Goal: Information Seeking & Learning: Learn about a topic

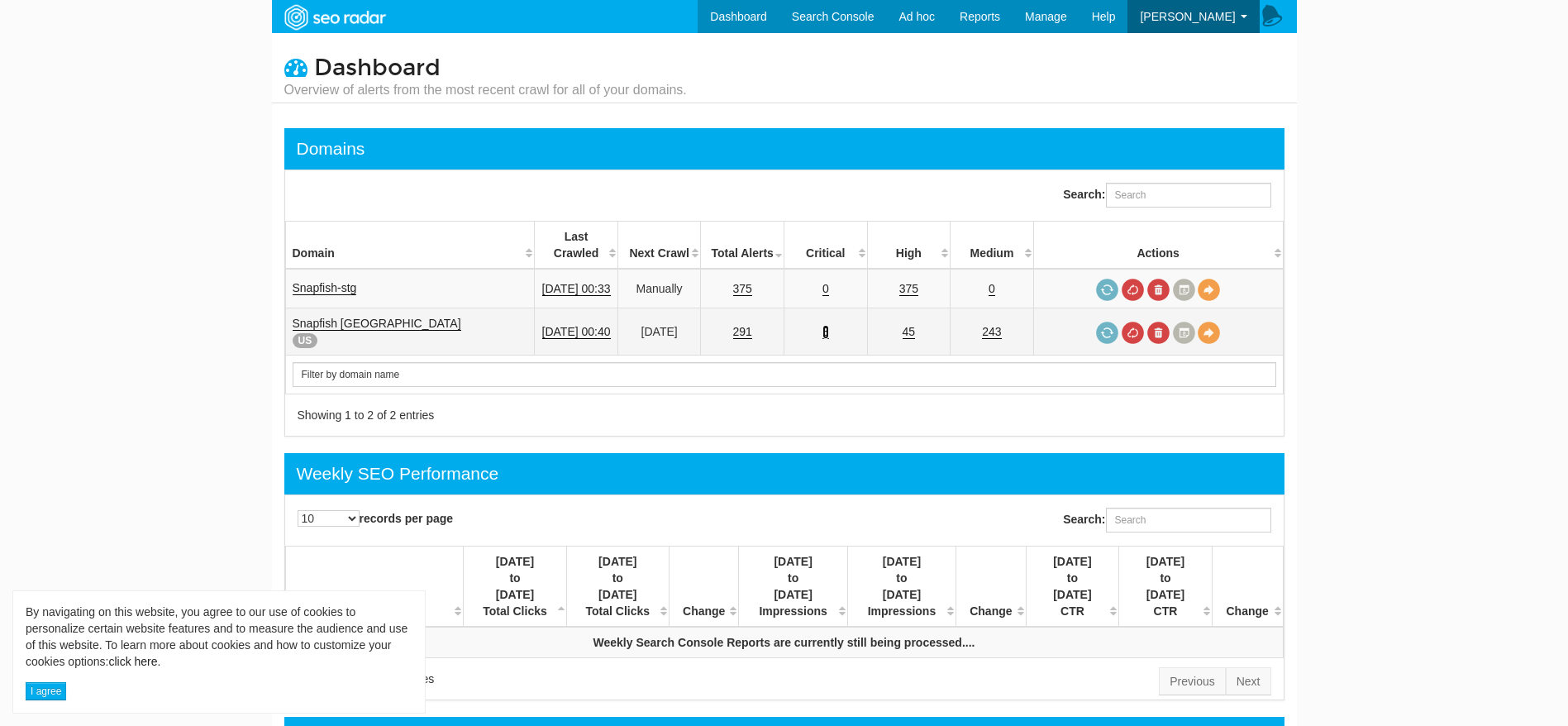
click at [829, 325] on link "3" at bounding box center [825, 332] width 7 height 14
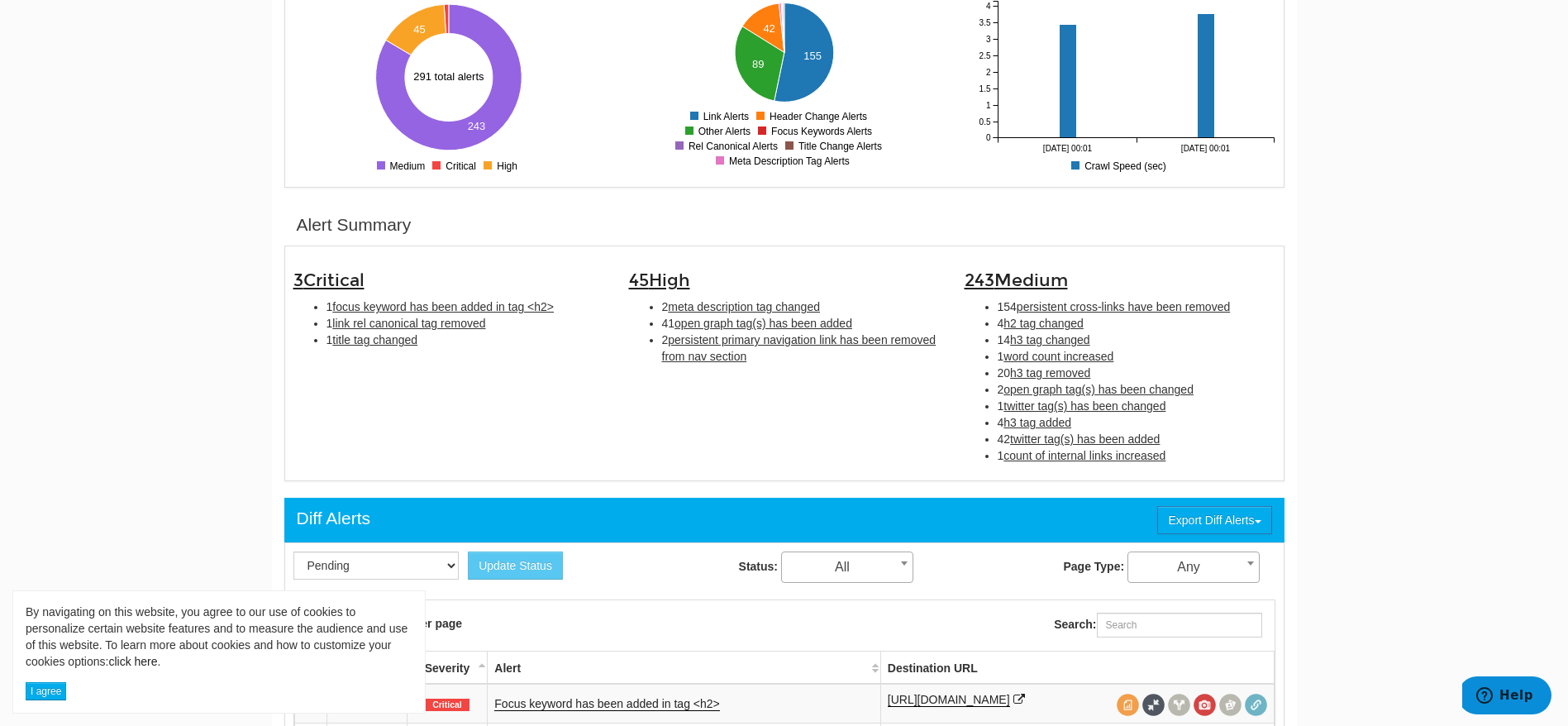
scroll to position [363, 0]
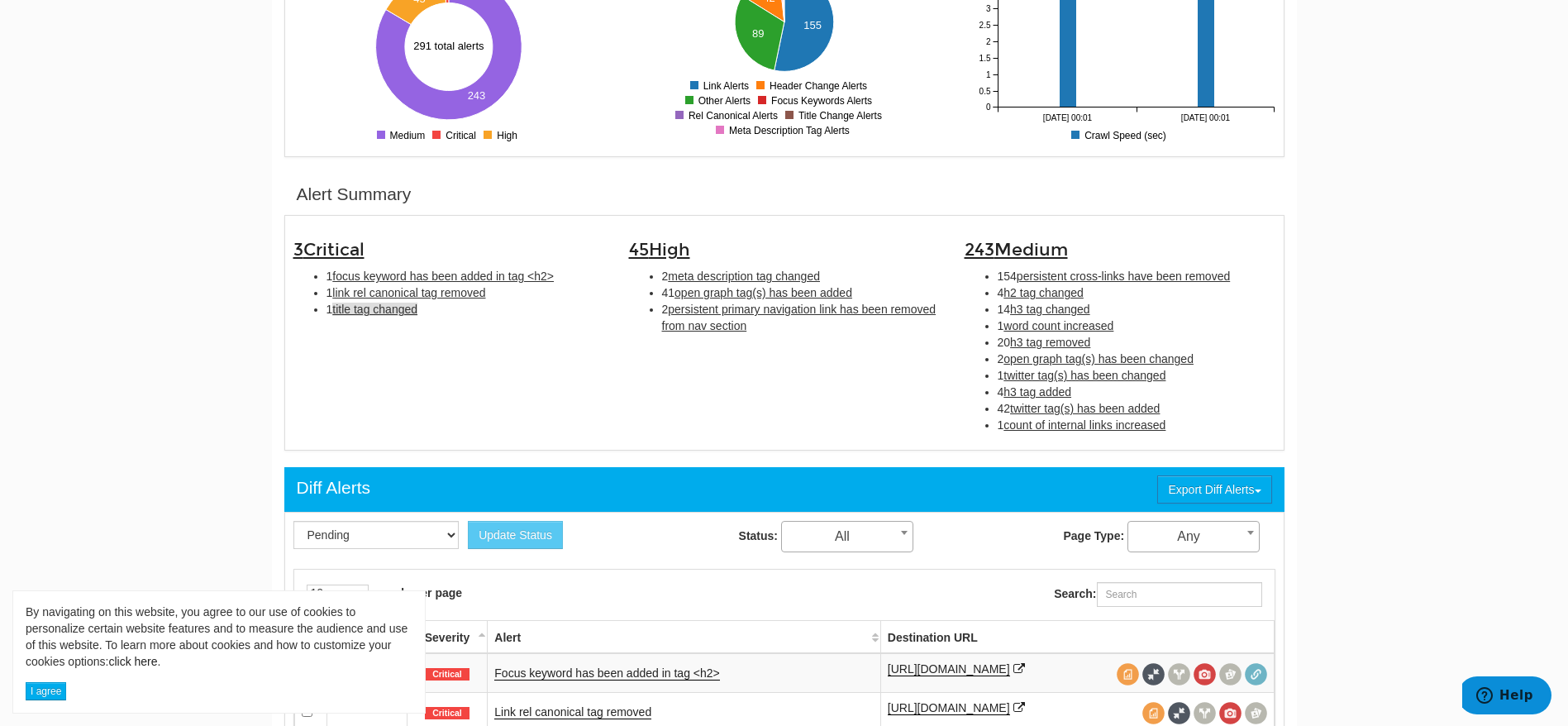
click at [384, 312] on span "title tag changed" at bounding box center [375, 309] width 85 height 13
type input "title tag changed"
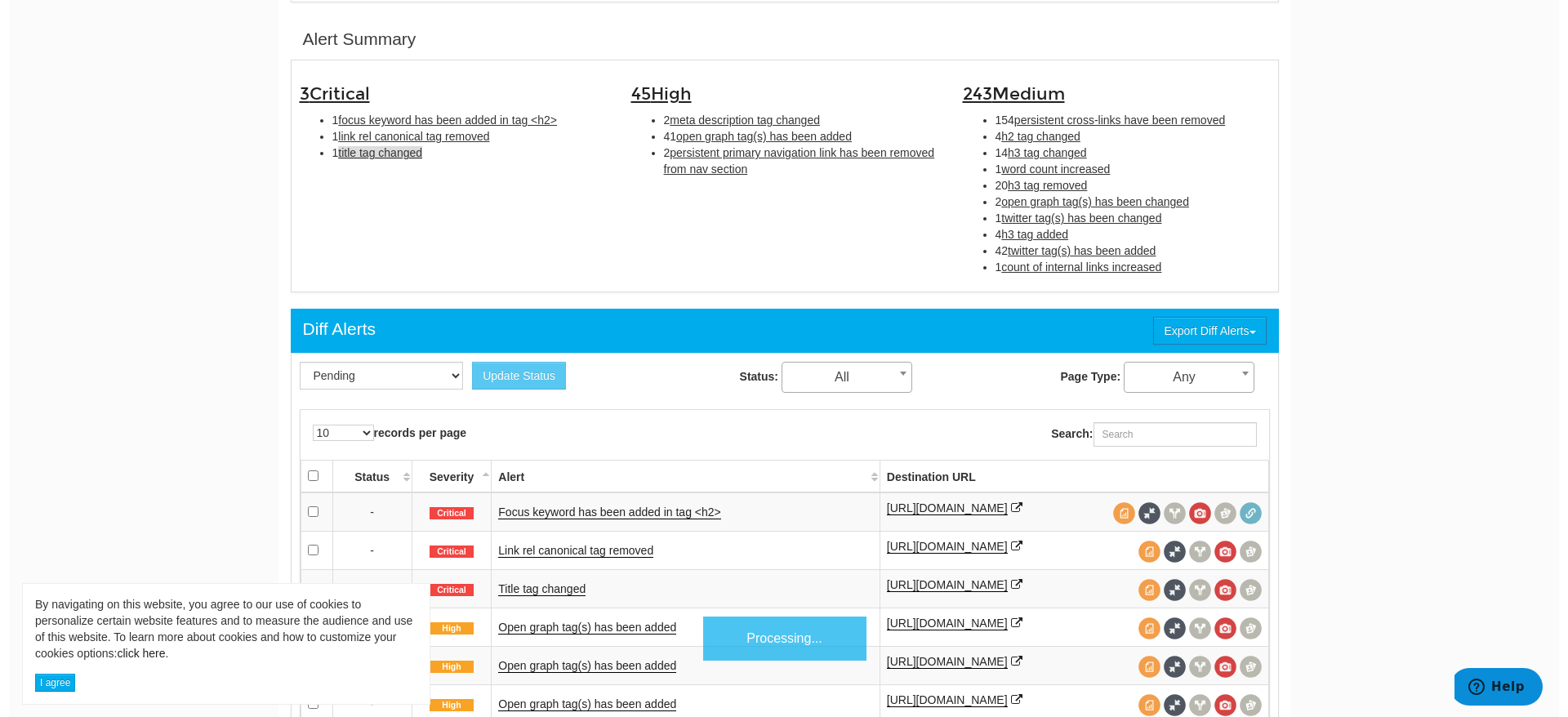
scroll to position [529, 0]
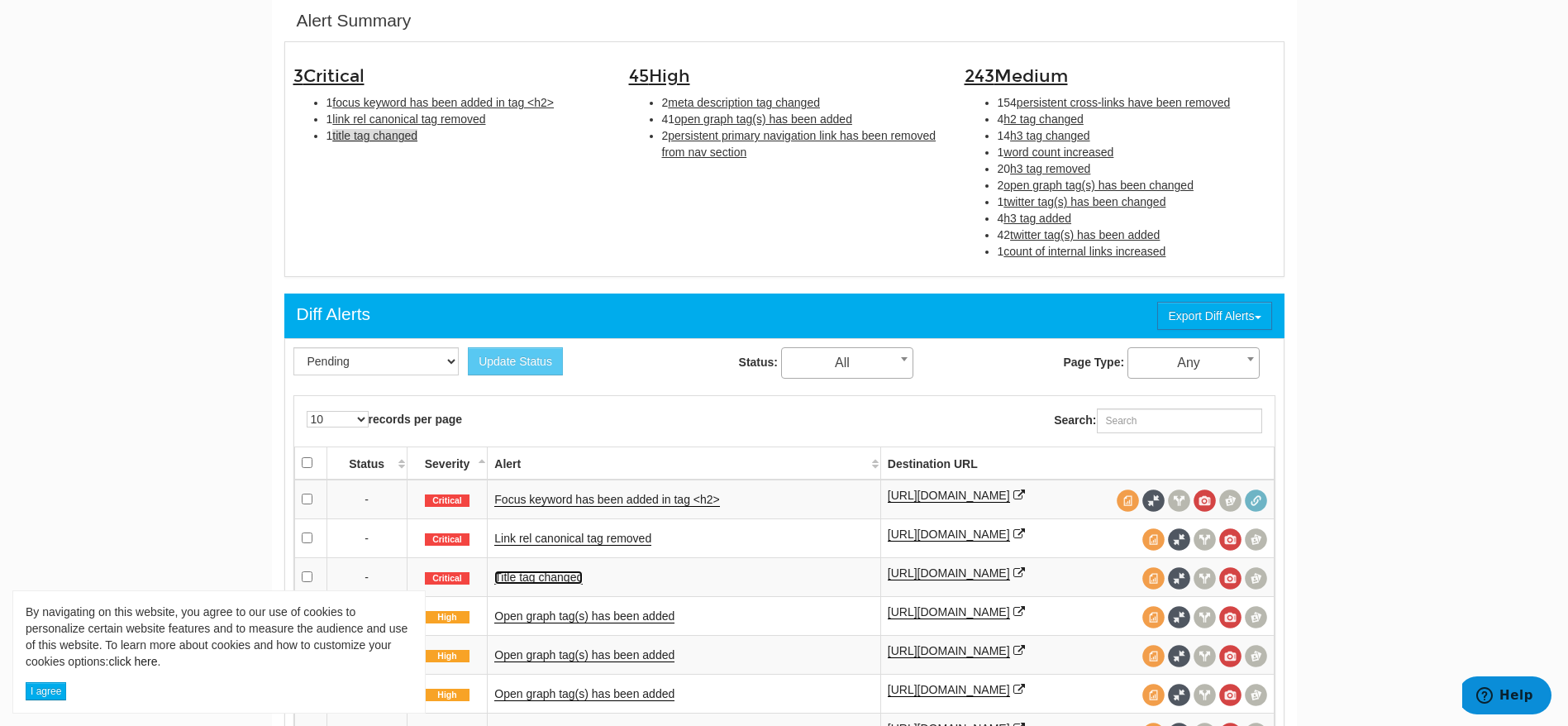
click at [529, 573] on link "Title tag changed" at bounding box center [538, 577] width 88 height 14
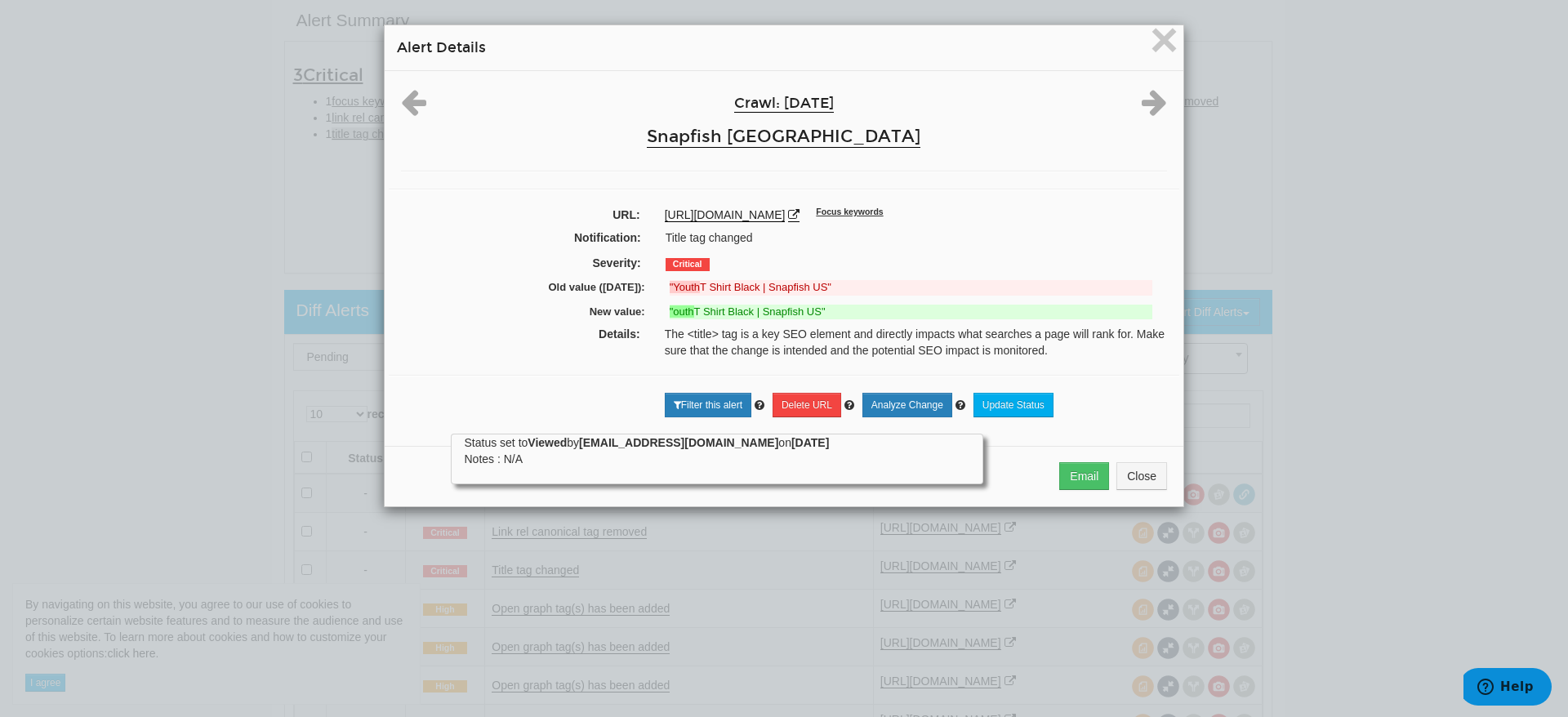
click at [896, 211] on div "[URL][DOMAIN_NAME] Focus keywords" at bounding box center [916, 215] width 502 height 17
click at [800, 212] on icon at bounding box center [794, 215] width 12 height 12
click at [1162, 22] on span "×" at bounding box center [1164, 39] width 28 height 55
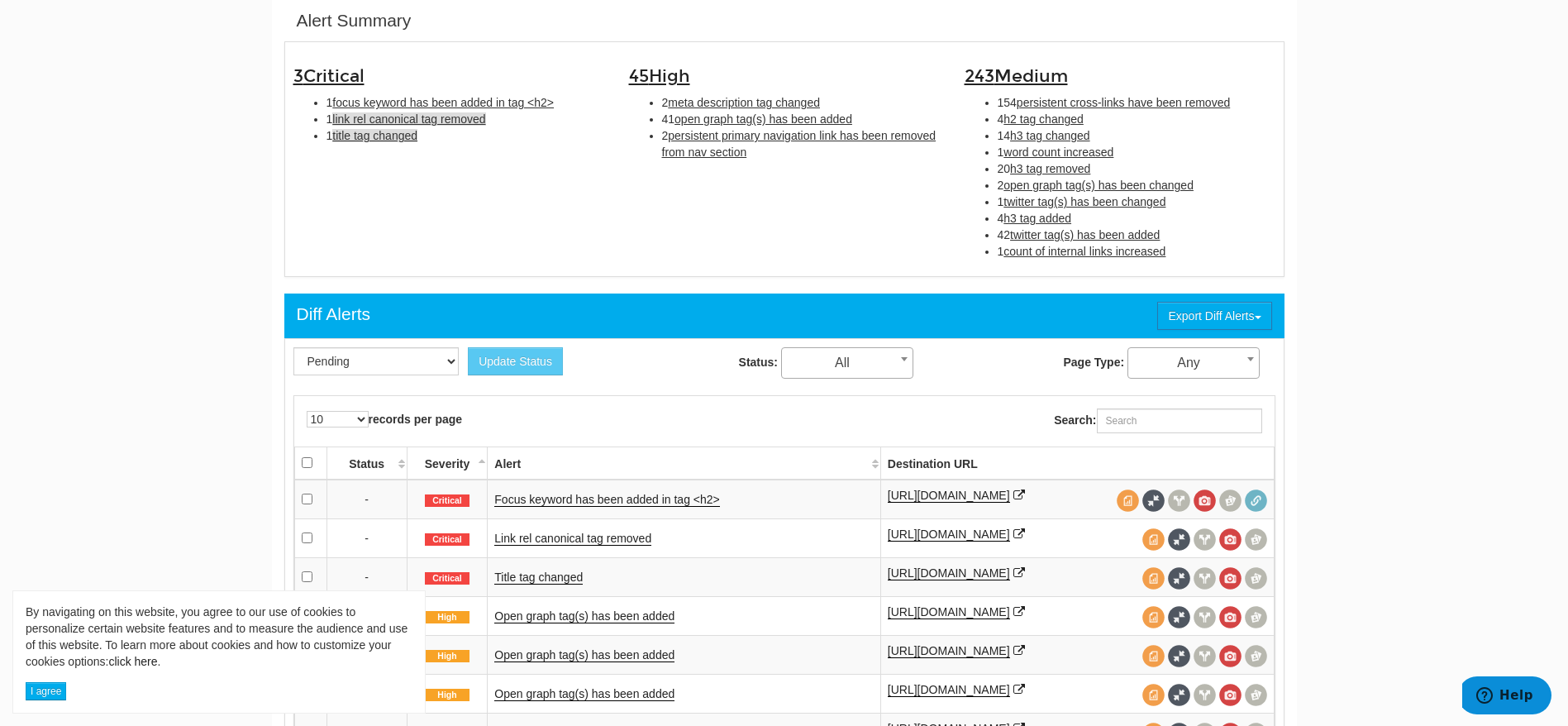
click at [406, 115] on span "link rel canonical tag removed" at bounding box center [409, 118] width 153 height 13
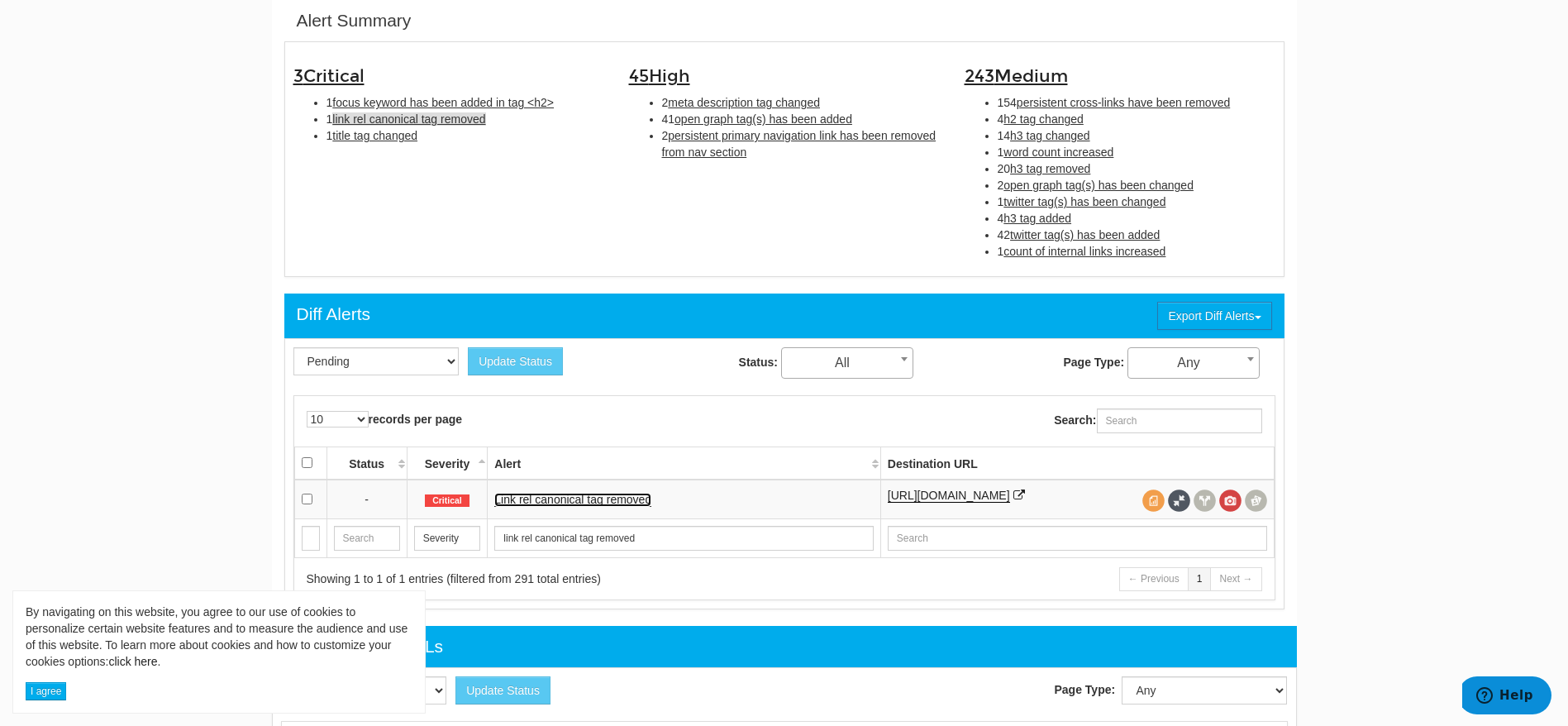
click at [559, 502] on link "Link rel canonical tag removed" at bounding box center [573, 500] width 157 height 14
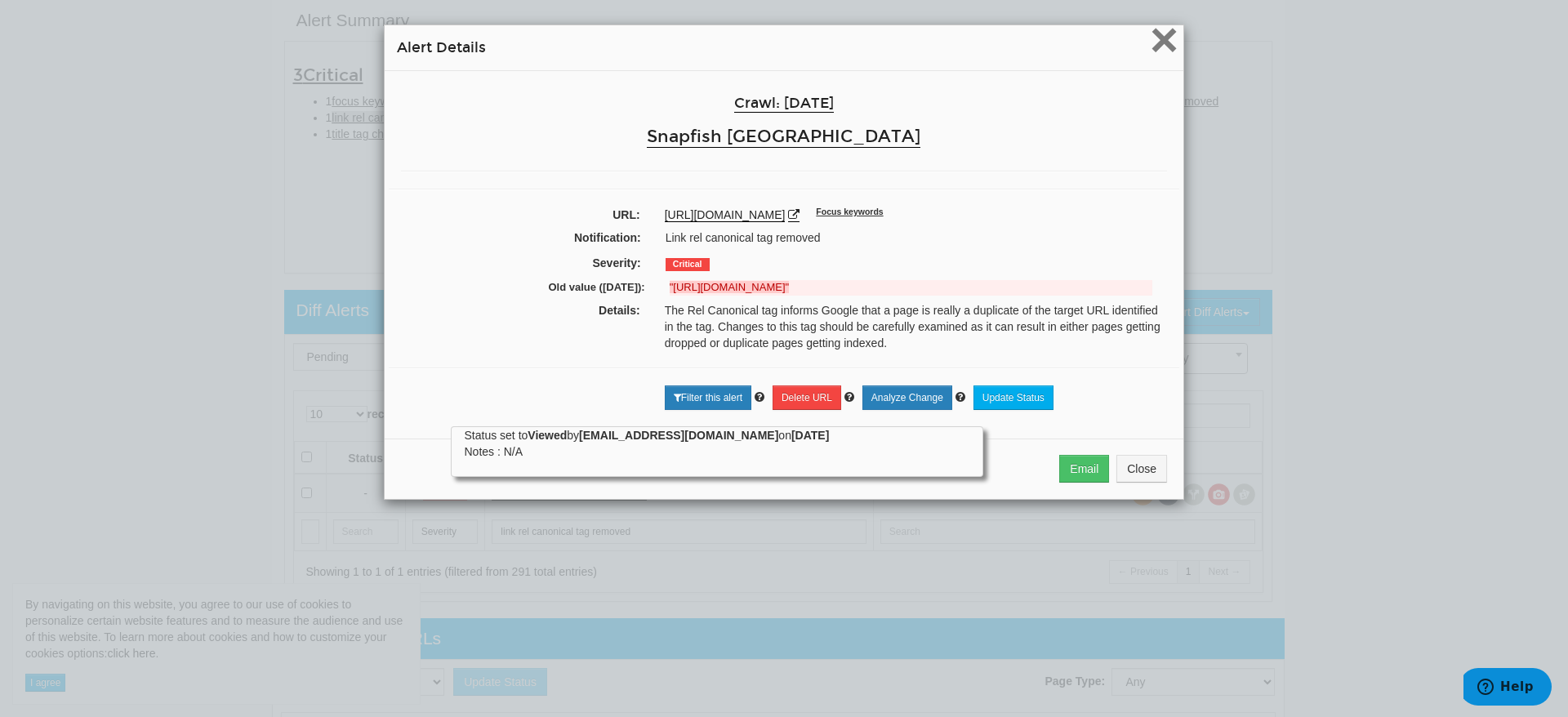
click at [1150, 54] on span "×" at bounding box center [1164, 39] width 28 height 55
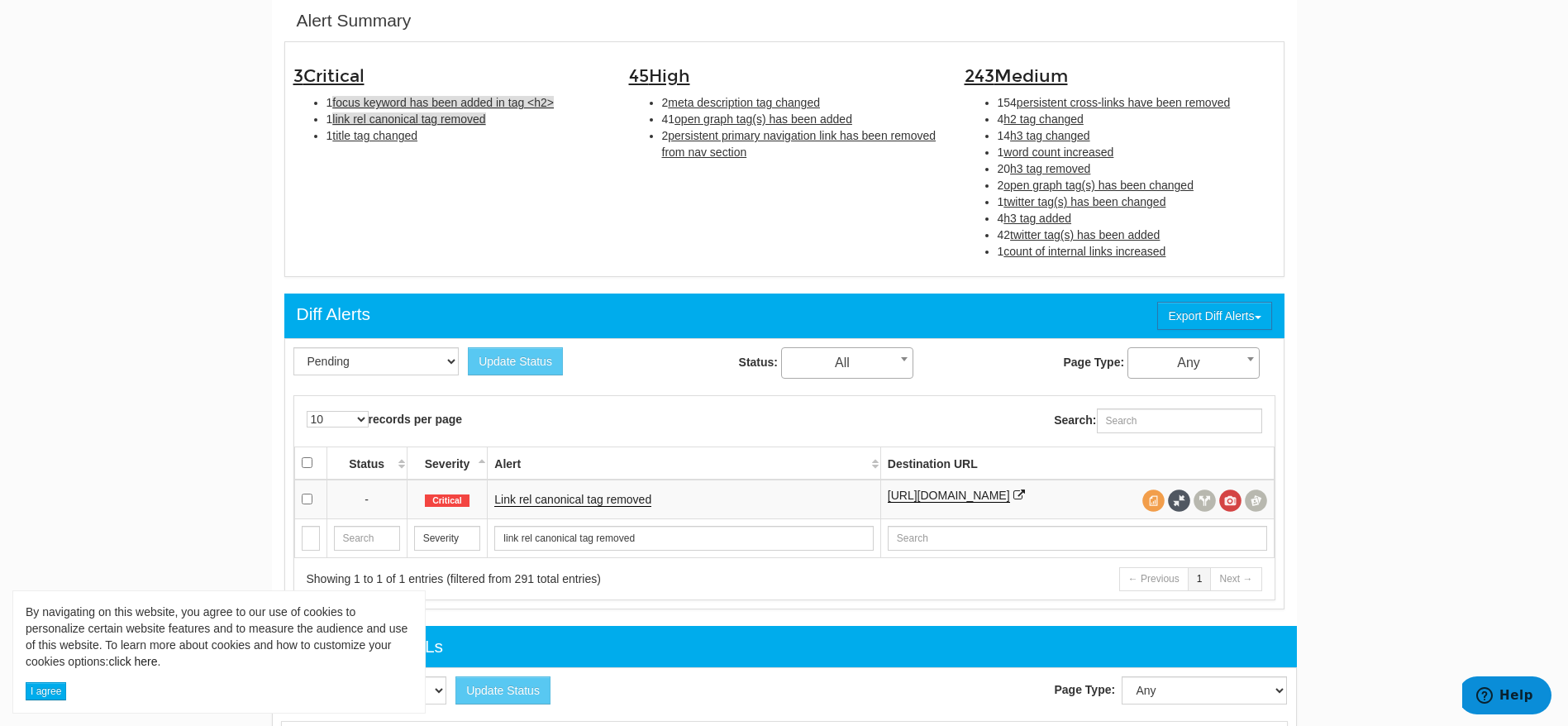
click at [435, 106] on span "focus keyword has been added in tag <h2>" at bounding box center [443, 102] width 221 height 13
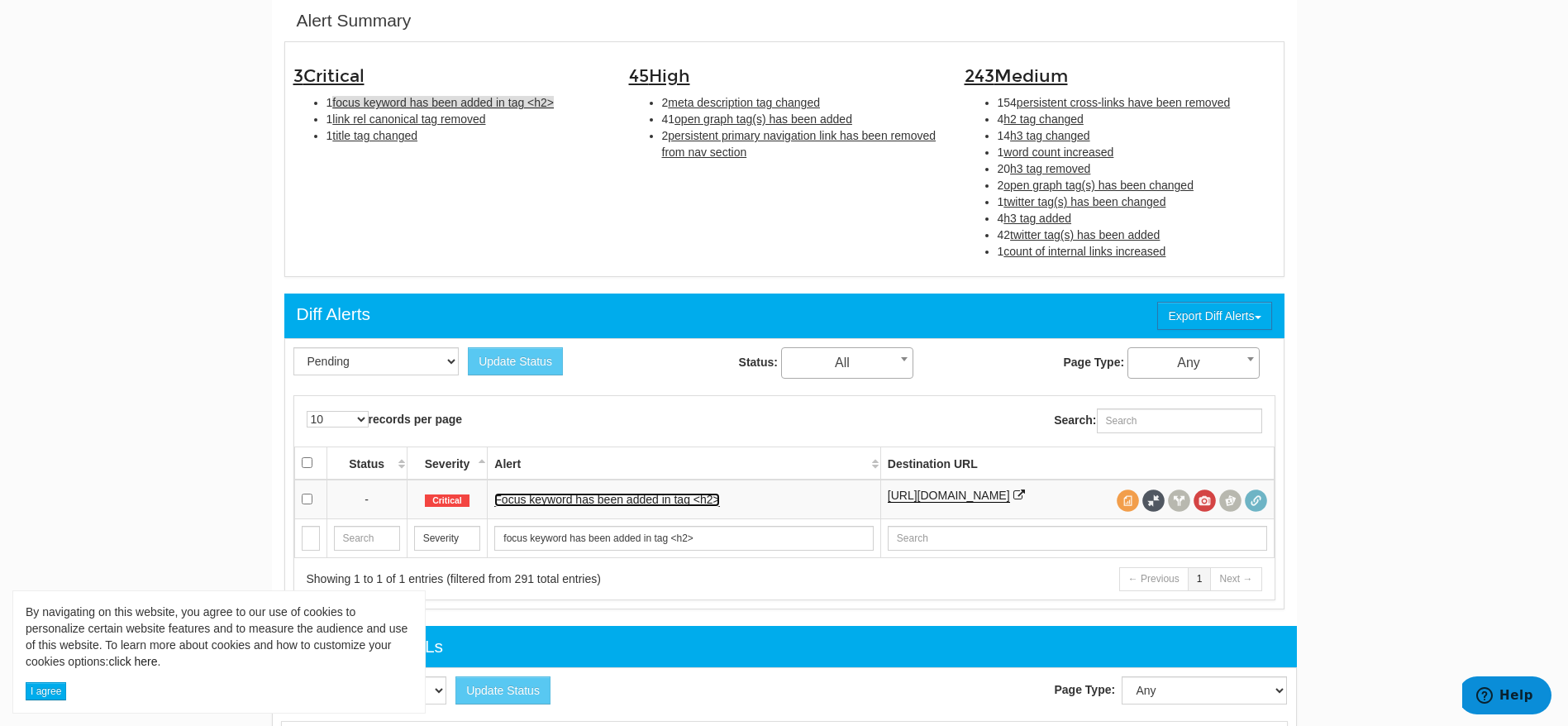
click at [610, 499] on link "Focus keyword has been added in tag <h2>" at bounding box center [607, 500] width 224 height 14
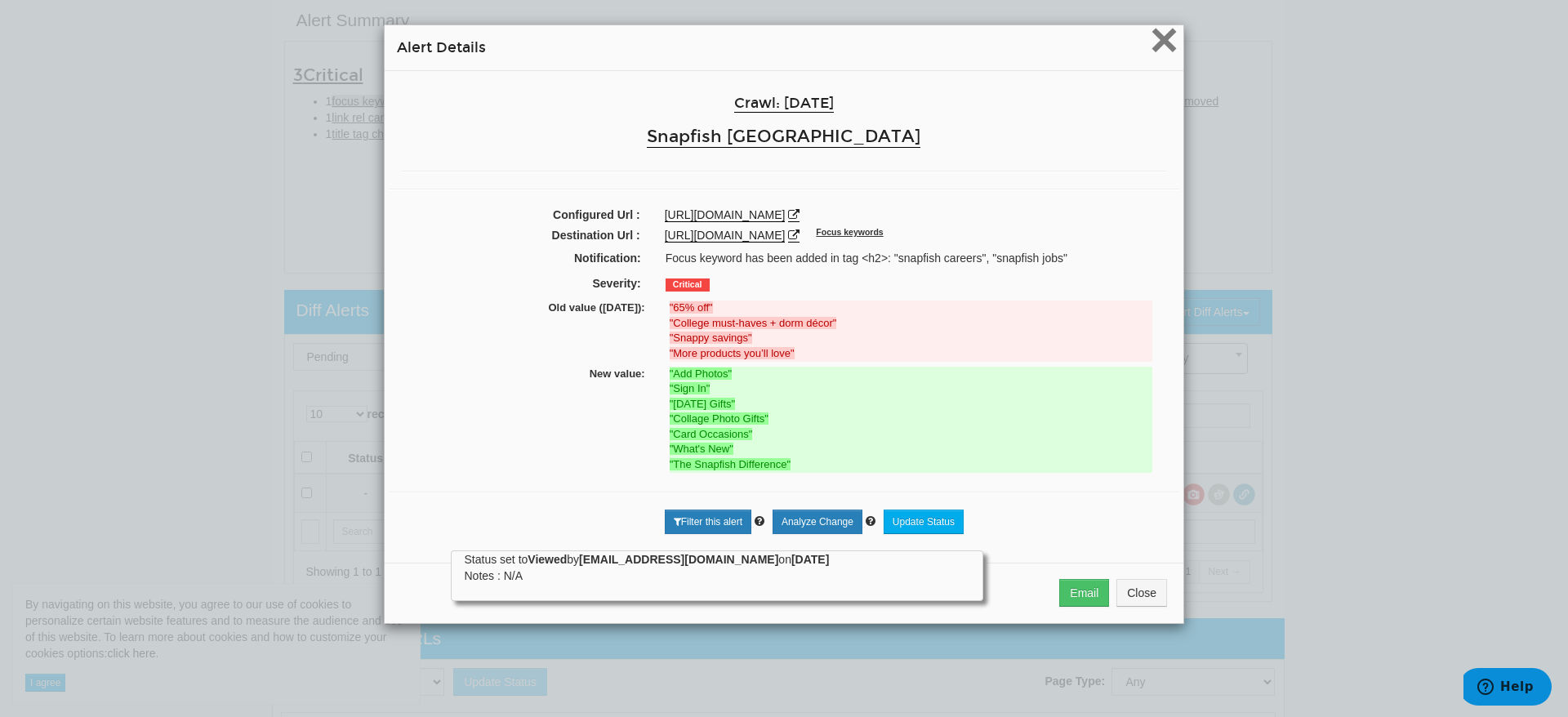
click at [1150, 32] on span "×" at bounding box center [1164, 39] width 28 height 55
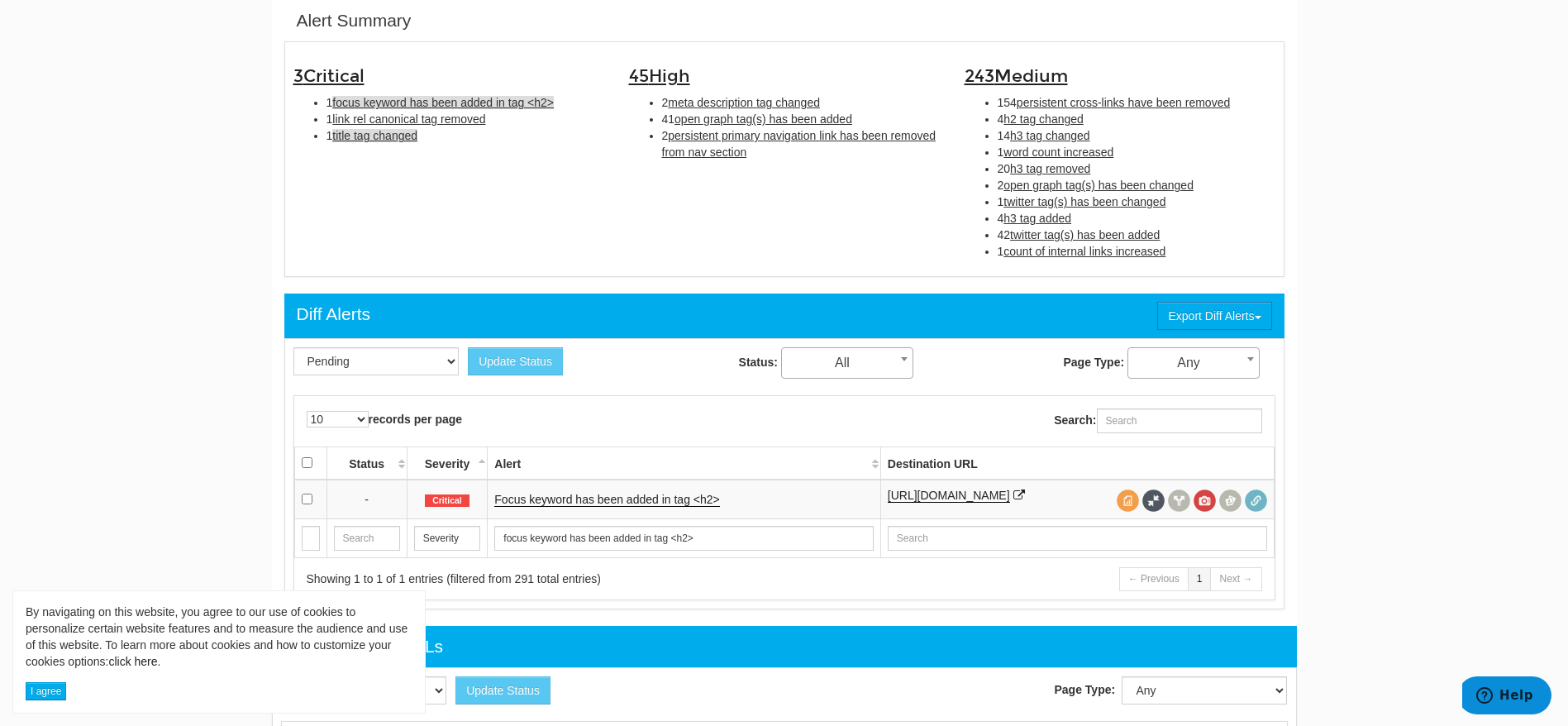
click at [373, 136] on span "title tag changed" at bounding box center [375, 135] width 85 height 13
type input "title tag changed"
click at [1025, 492] on icon at bounding box center [1019, 496] width 12 height 12
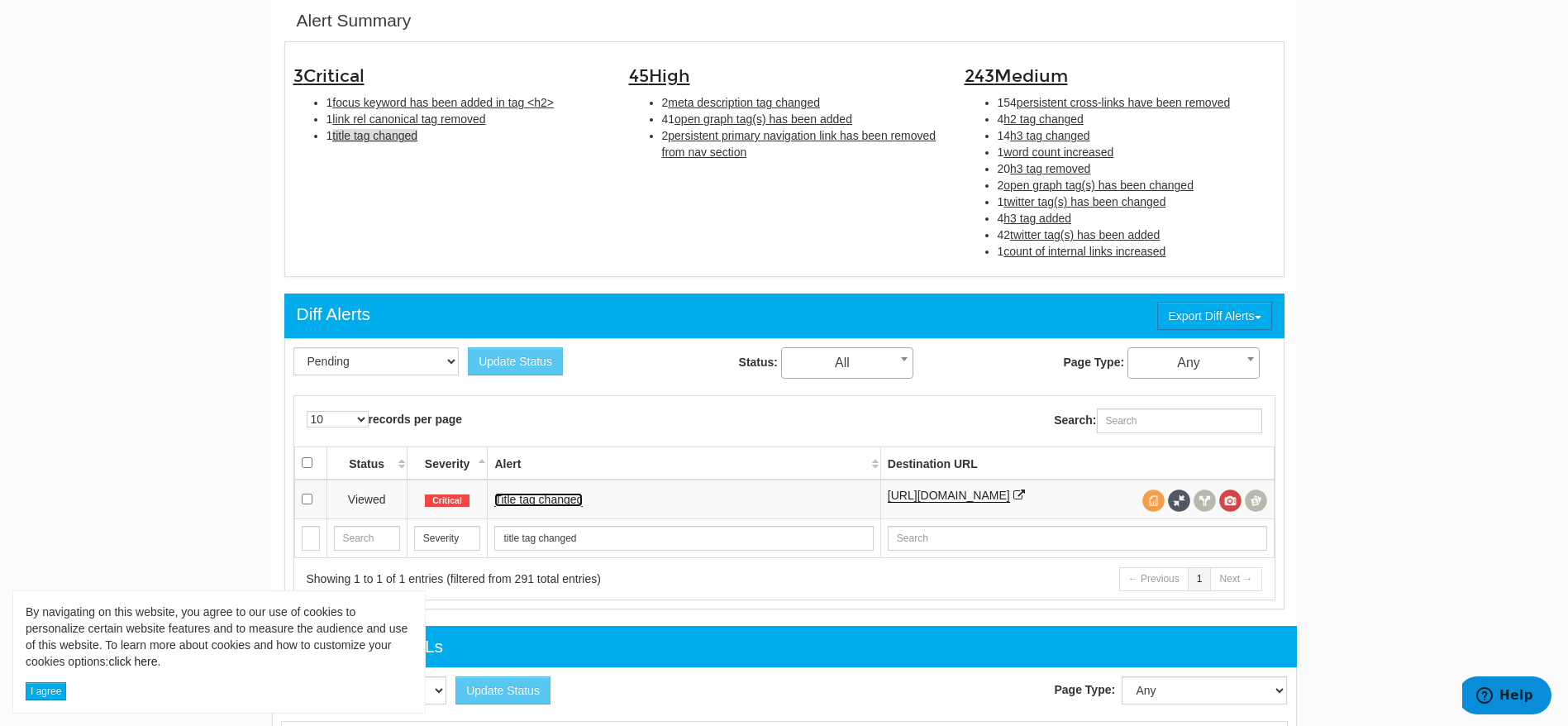
click at [524, 493] on link "Title tag changed" at bounding box center [538, 500] width 88 height 14
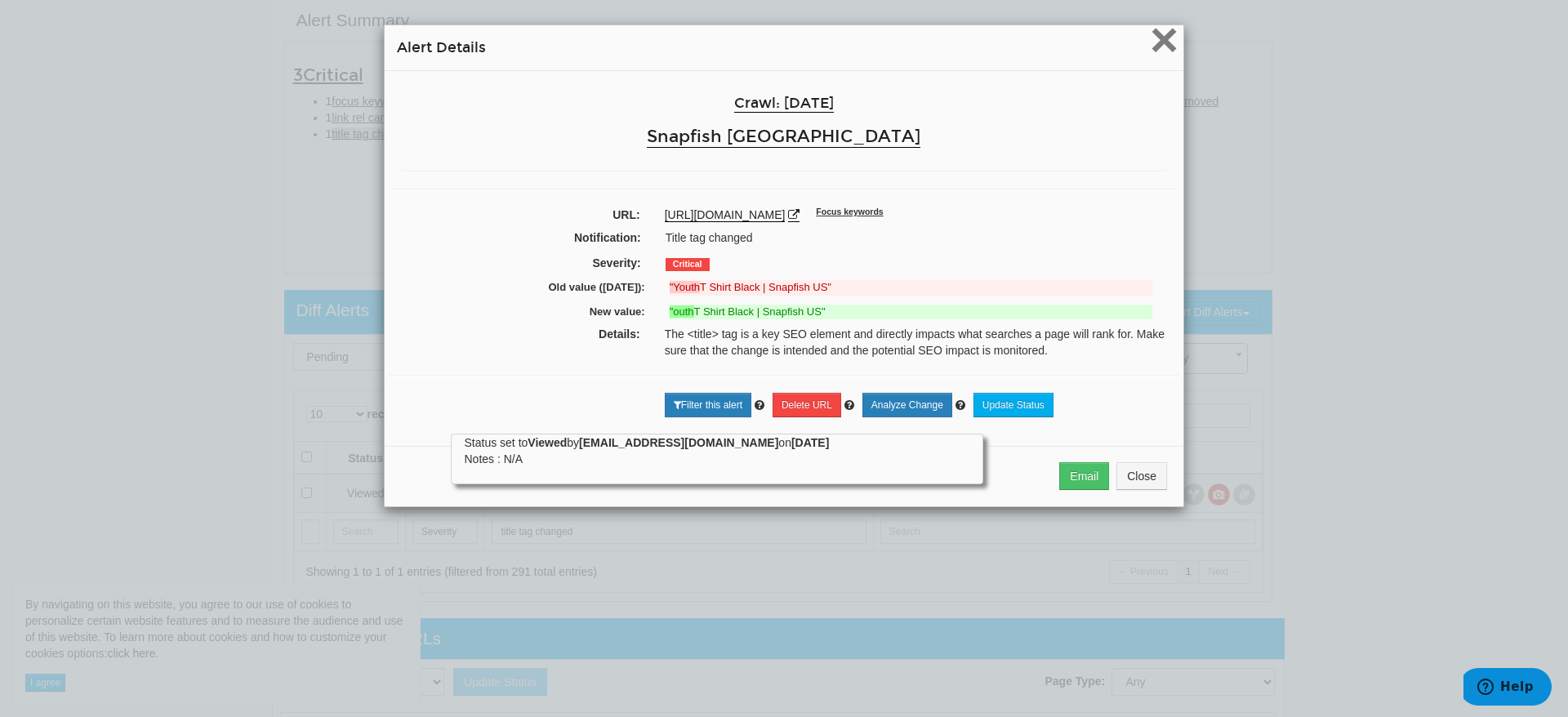
click at [1150, 39] on span "×" at bounding box center [1164, 39] width 28 height 55
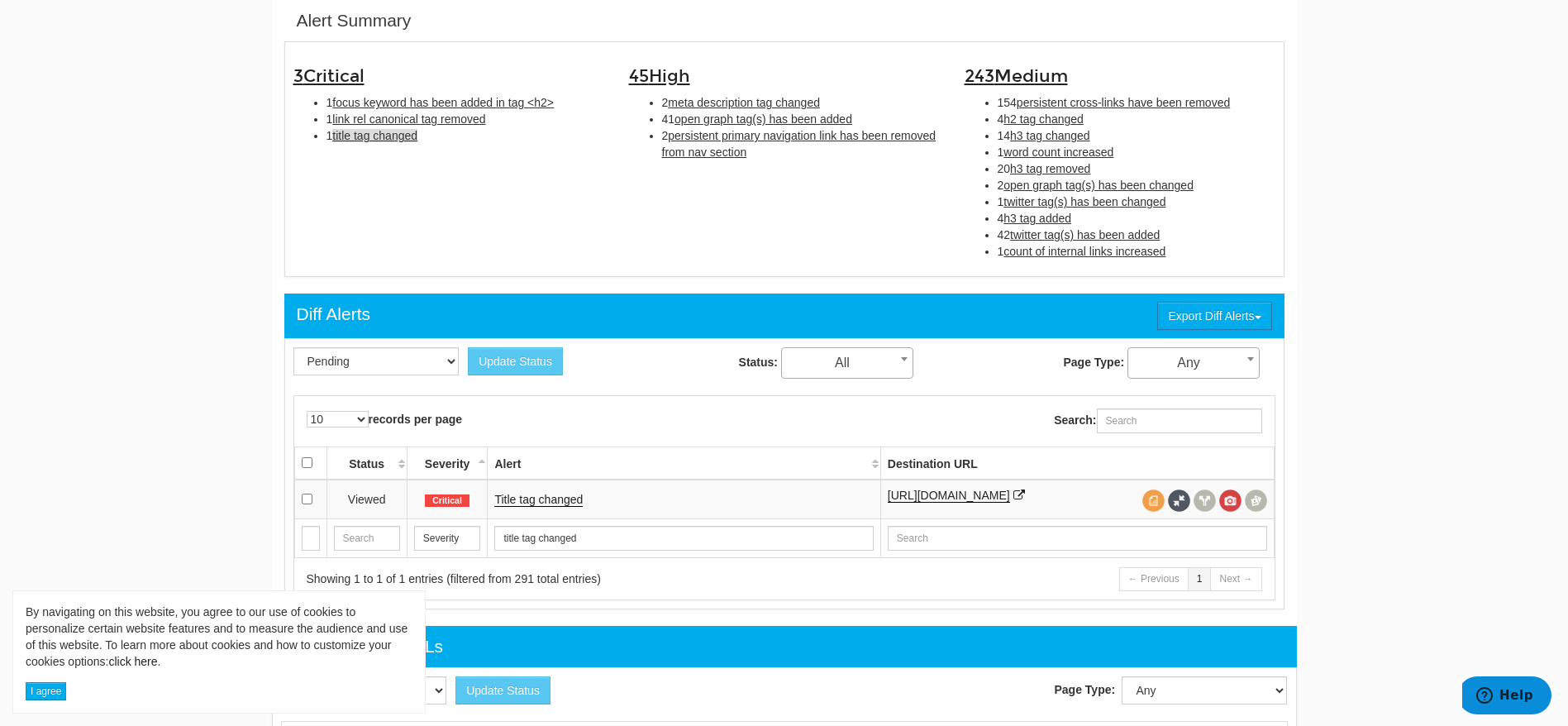
click at [692, 255] on div "3 Critical 1 focus keyword has been added in tag <h2> 1 link rel canonical tag …" at bounding box center [784, 159] width 1007 height 218
drag, startPoint x: 397, startPoint y: 142, endPoint x: 388, endPoint y: 138, distance: 9.8
click at [388, 138] on li "1 title tag changed" at bounding box center [466, 135] width 278 height 17
click at [388, 138] on span "title tag changed" at bounding box center [375, 135] width 85 height 13
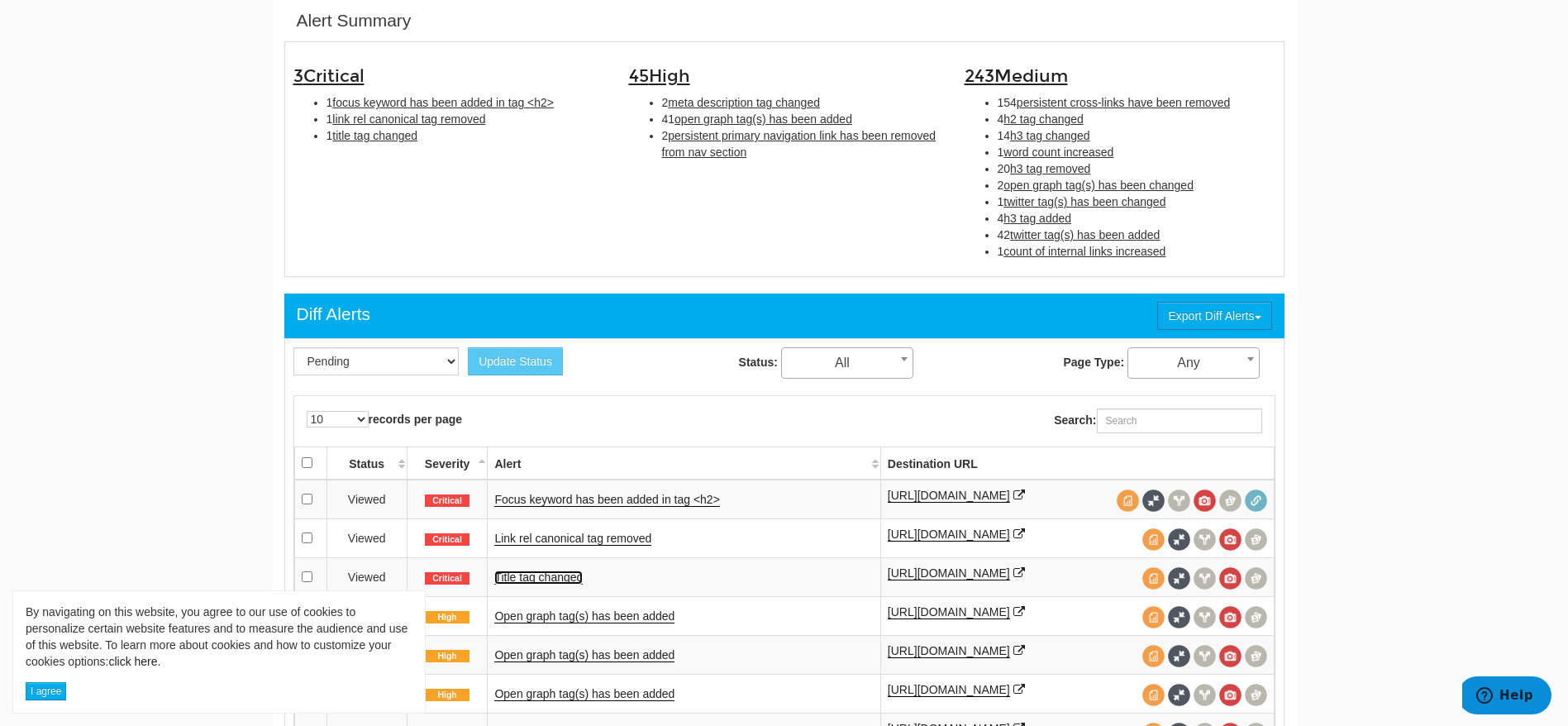
click at [527, 580] on link "Title tag changed" at bounding box center [538, 577] width 88 height 14
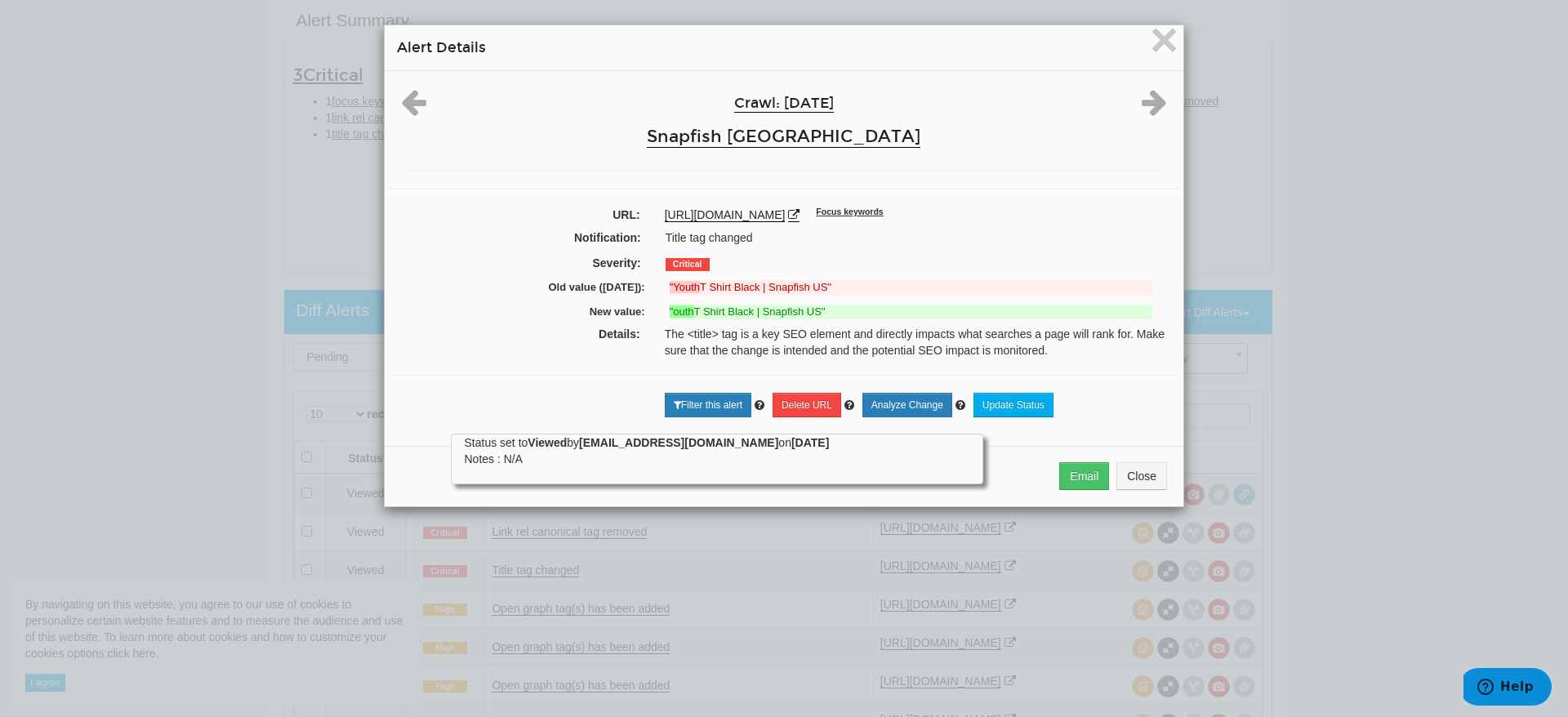
click at [271, 410] on div "× Alert Details Crawl: [DATE] Snapfish [GEOGRAPHIC_DATA] URL: [URL][DOMAIN_NAME…" at bounding box center [784, 358] width 1568 height 717
